Goal: Information Seeking & Learning: Learn about a topic

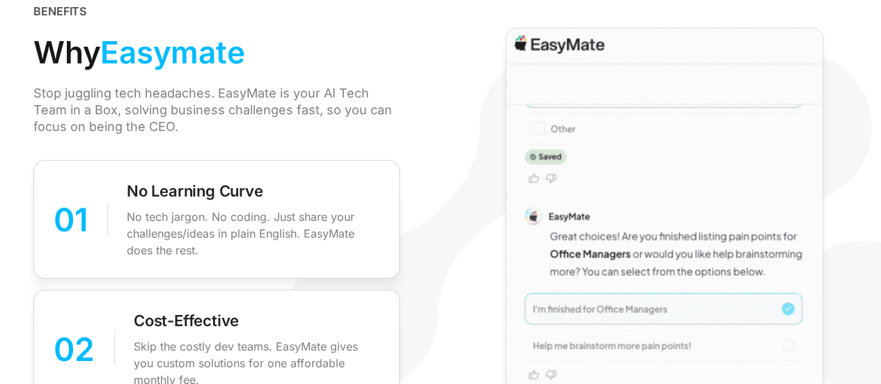
scroll to position [1927, 0]
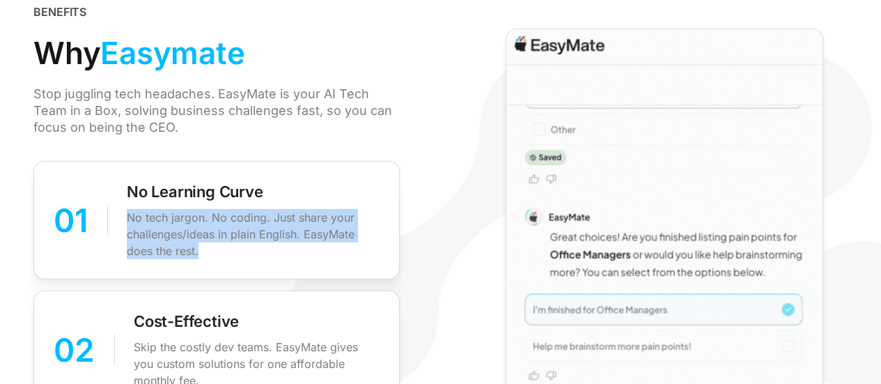
drag, startPoint x: 123, startPoint y: 212, endPoint x: 212, endPoint y: 268, distance: 104.5
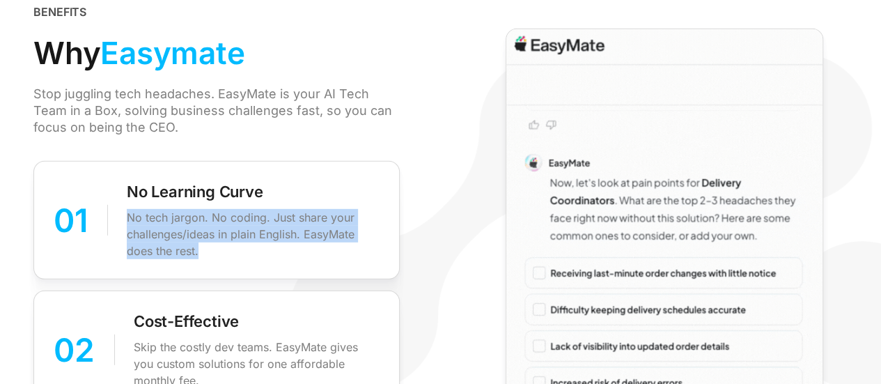
click at [212, 268] on div "01 No Learning Curve No tech jargon. No coding. Just share your challenges/idea…" at bounding box center [216, 220] width 366 height 118
copy p "No tech jargon. No coding. Just share your challenges/ideas in plain English. E…"
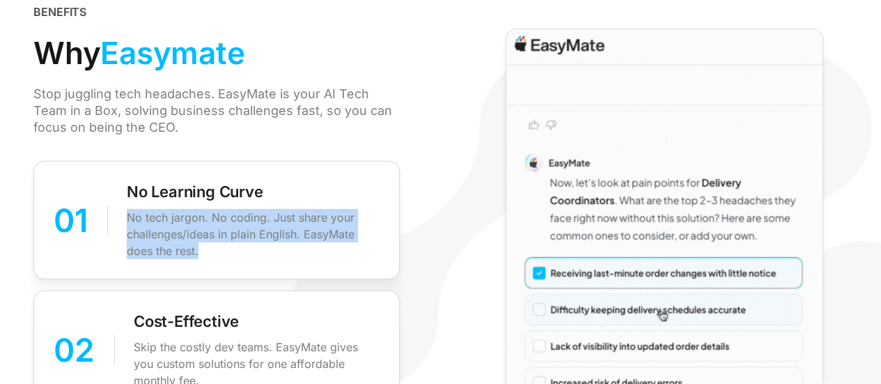
click at [329, 190] on div "No Learning Curve No tech jargon. No coding. Just share your challenges/ideas i…" at bounding box center [253, 220] width 253 height 78
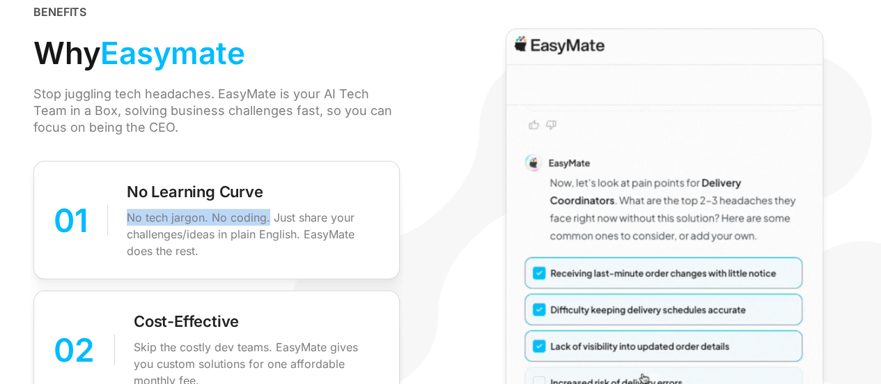
drag, startPoint x: 128, startPoint y: 212, endPoint x: 267, endPoint y: 217, distance: 139.4
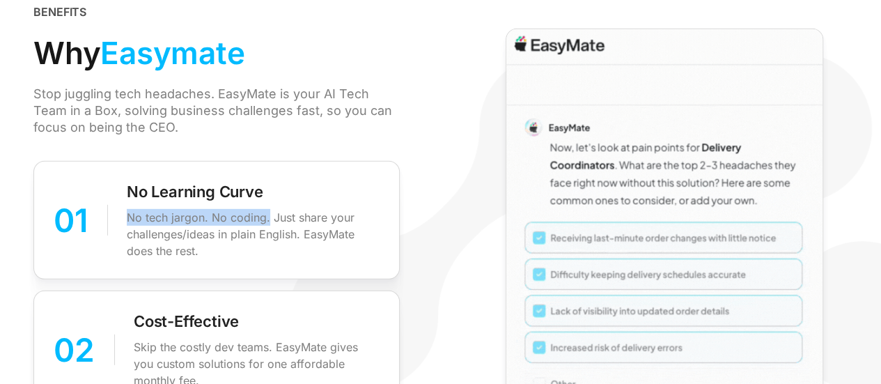
click at [267, 217] on p "No tech jargon. No coding. Just share your challenges/ideas in plain English. E…" at bounding box center [253, 234] width 253 height 50
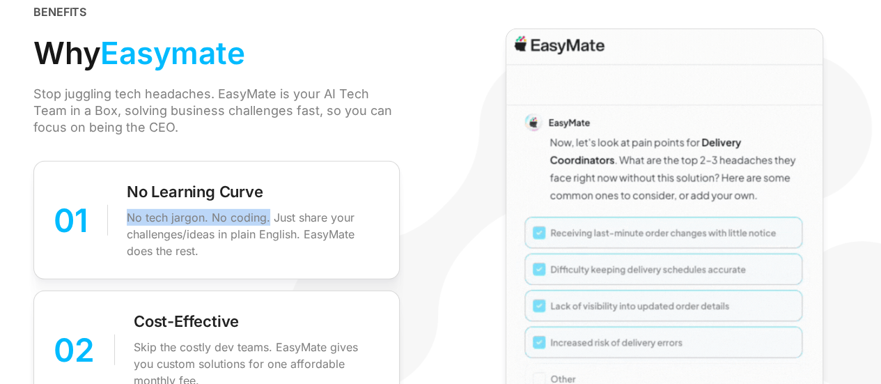
copy p "No tech jargon. No coding."
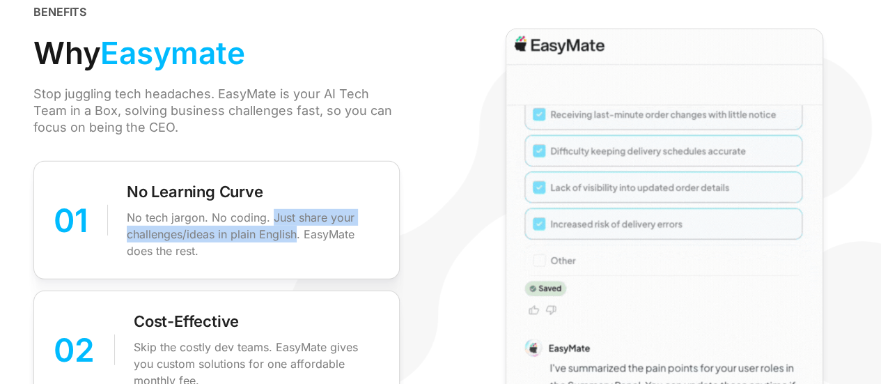
drag, startPoint x: 274, startPoint y: 216, endPoint x: 295, endPoint y: 232, distance: 25.8
click at [295, 232] on p "No tech jargon. No coding. Just share your challenges/ideas in plain English. E…" at bounding box center [253, 234] width 253 height 50
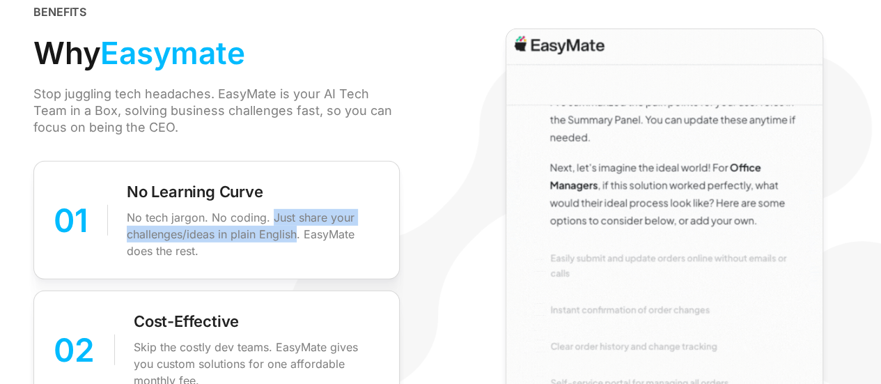
copy p "Just share your challenges/ideas in plain English"
